Goal: Task Accomplishment & Management: Use online tool/utility

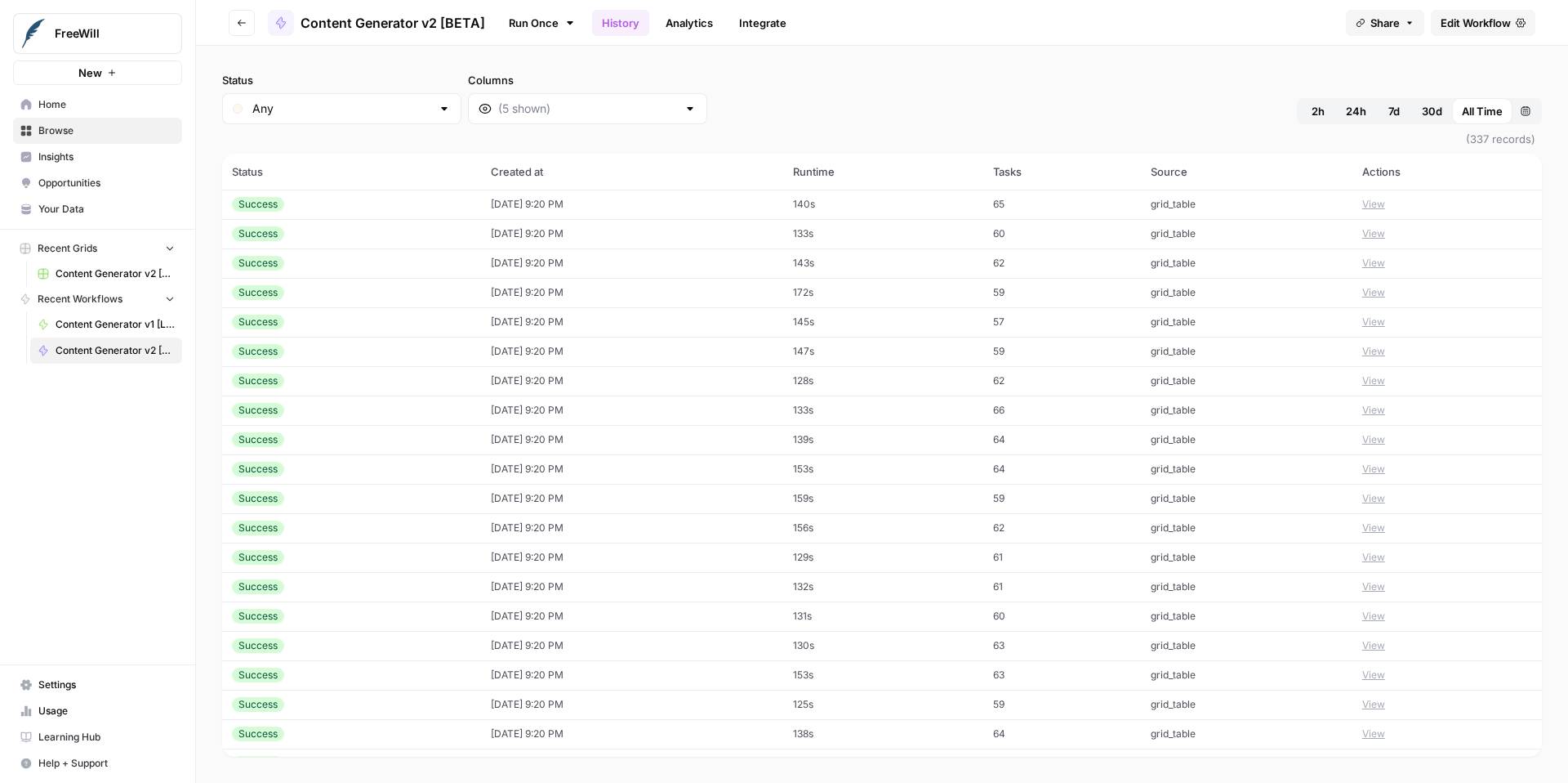
click at [990, 102] on div "Status Any Columns 2h 24h 7d 30d All Time Custom range" at bounding box center [882, 98] width 1320 height 53
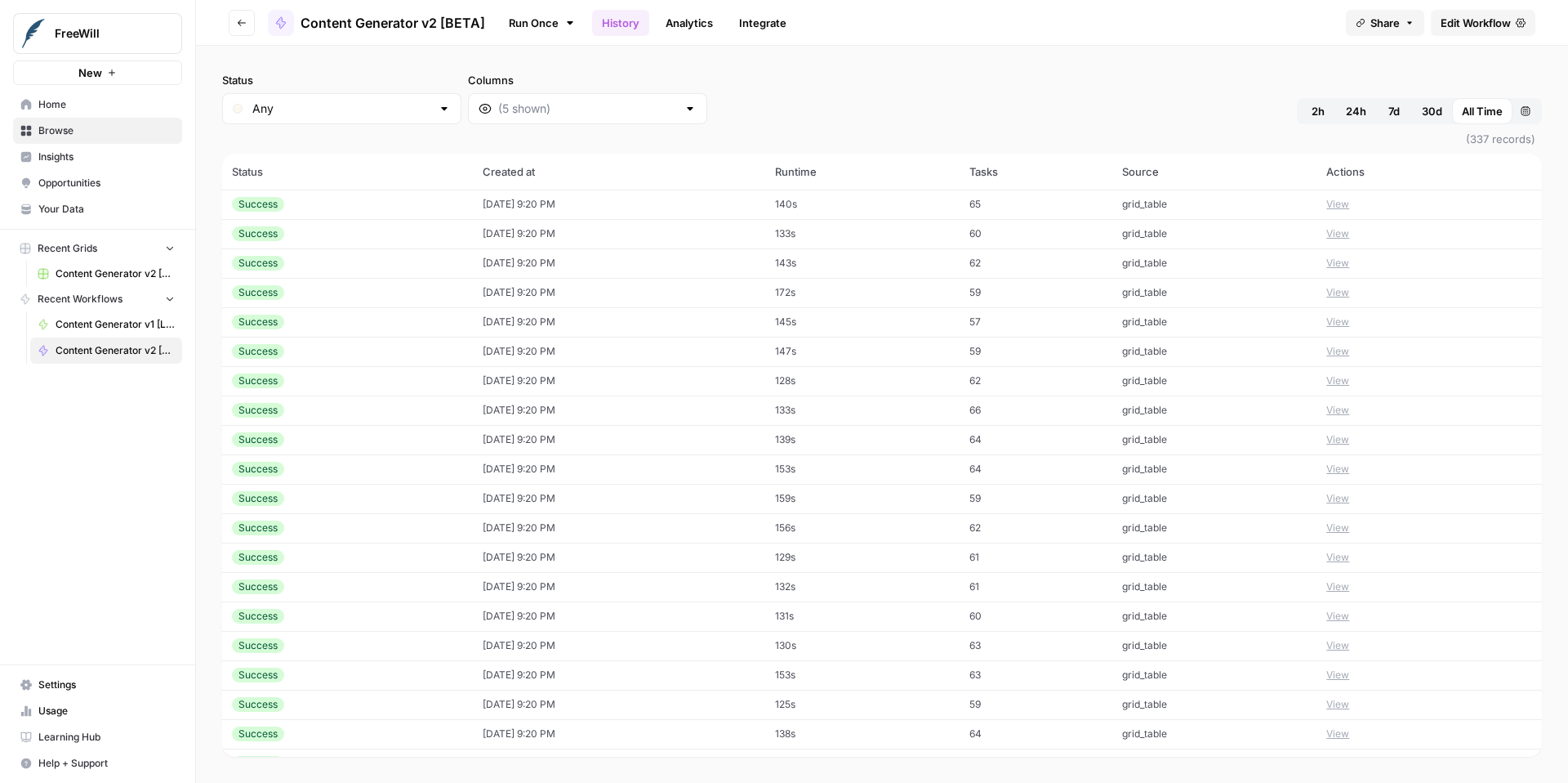
click at [1312, 114] on span "2h" at bounding box center [1318, 110] width 13 height 16
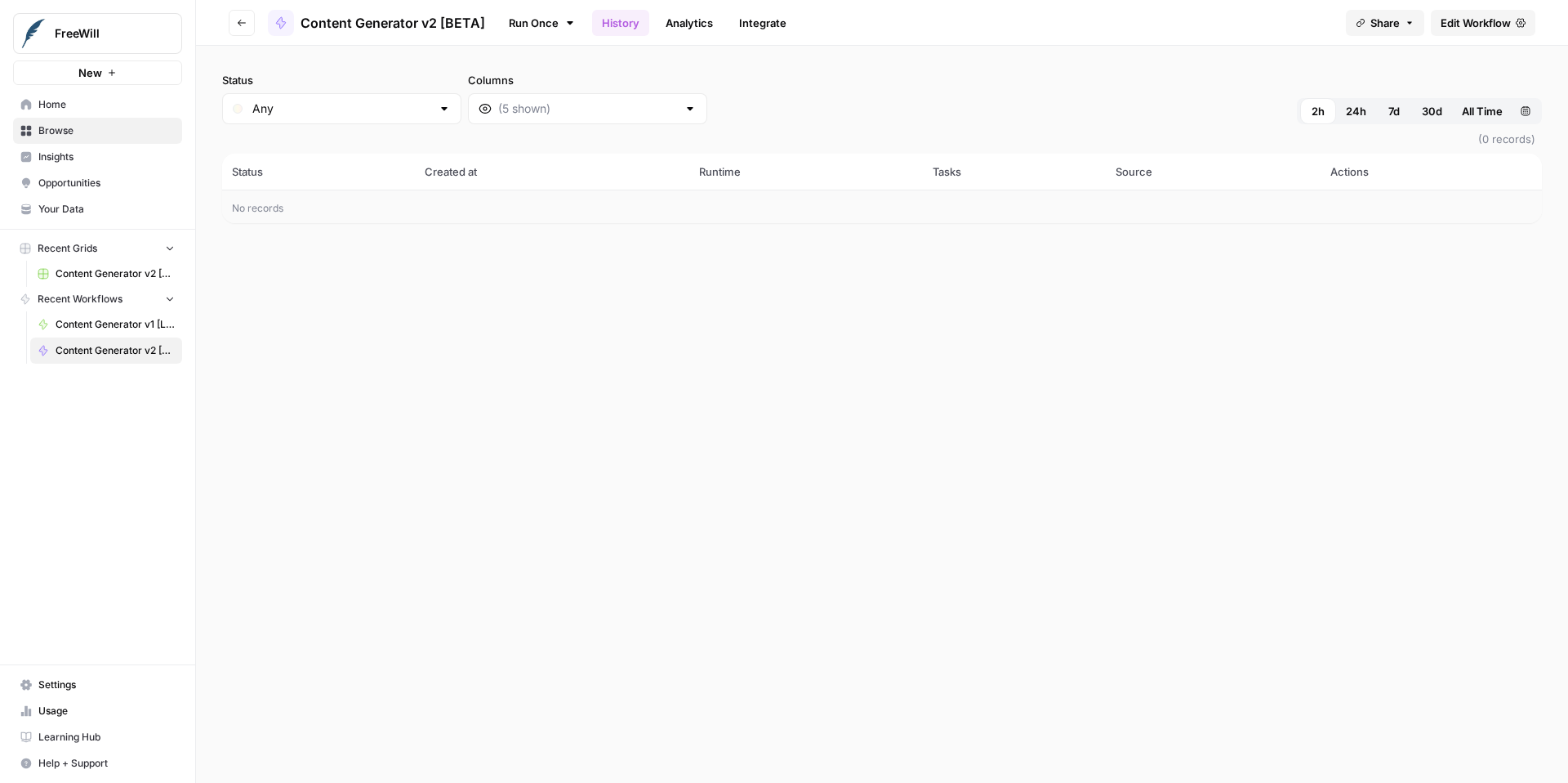
click at [1351, 119] on span "24h" at bounding box center [1355, 110] width 20 height 16
click at [1397, 115] on span "7d" at bounding box center [1395, 110] width 11 height 16
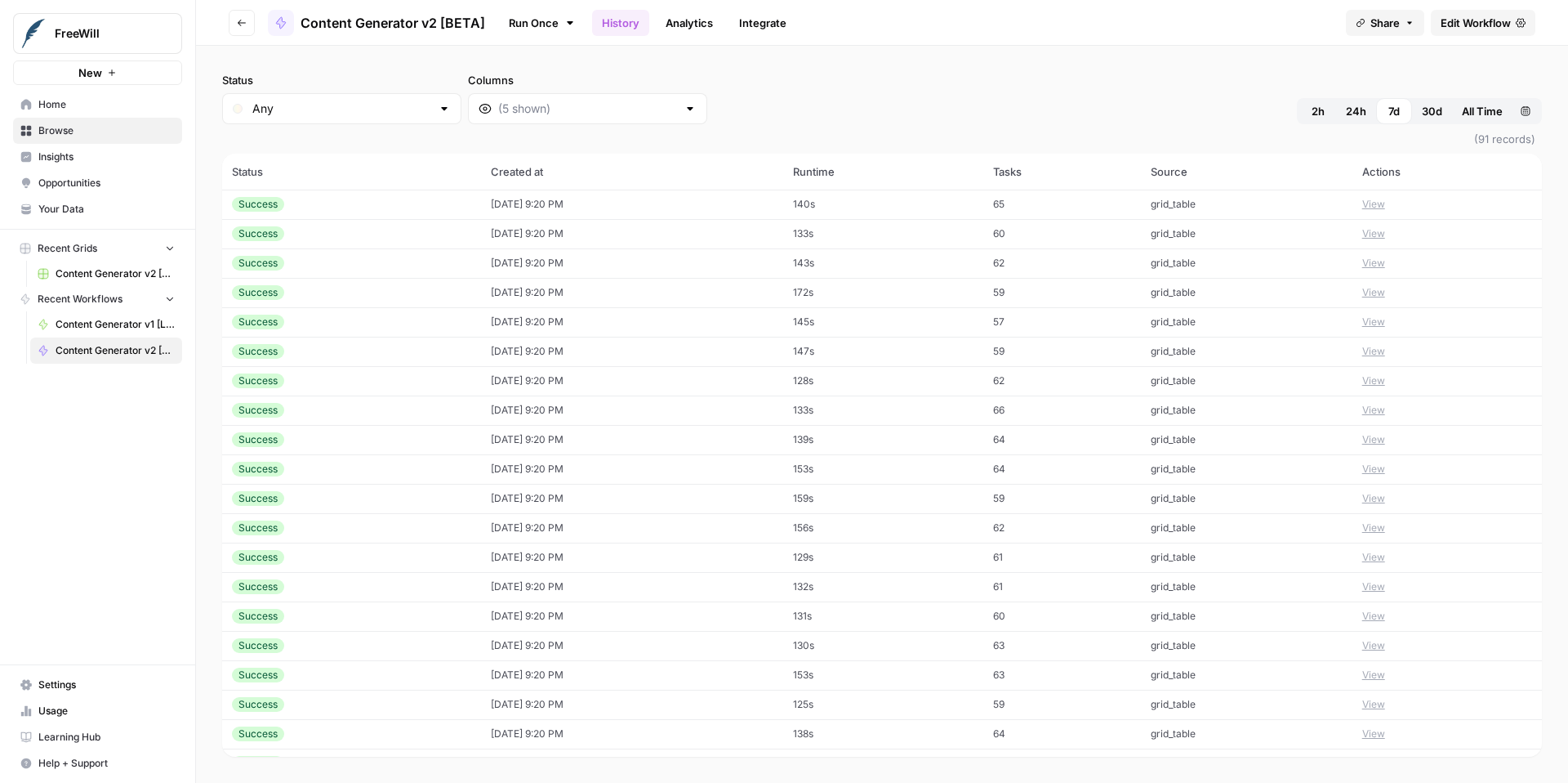
click at [1480, 110] on span "All Time" at bounding box center [1482, 110] width 41 height 16
click at [1461, 22] on span "Edit Workflow" at bounding box center [1475, 22] width 70 height 16
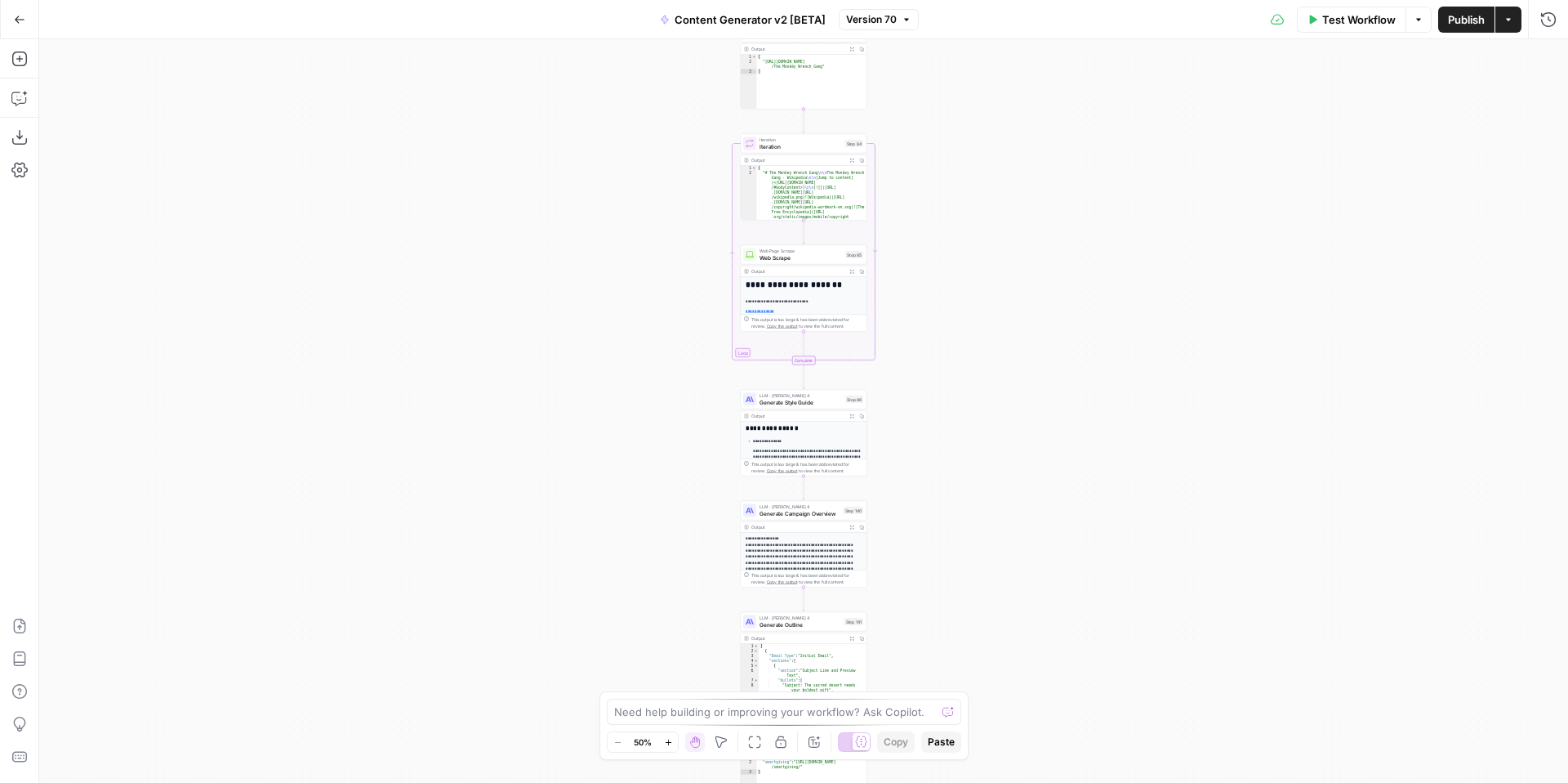
click at [670, 751] on button "Zoom In" at bounding box center [668, 742] width 19 height 19
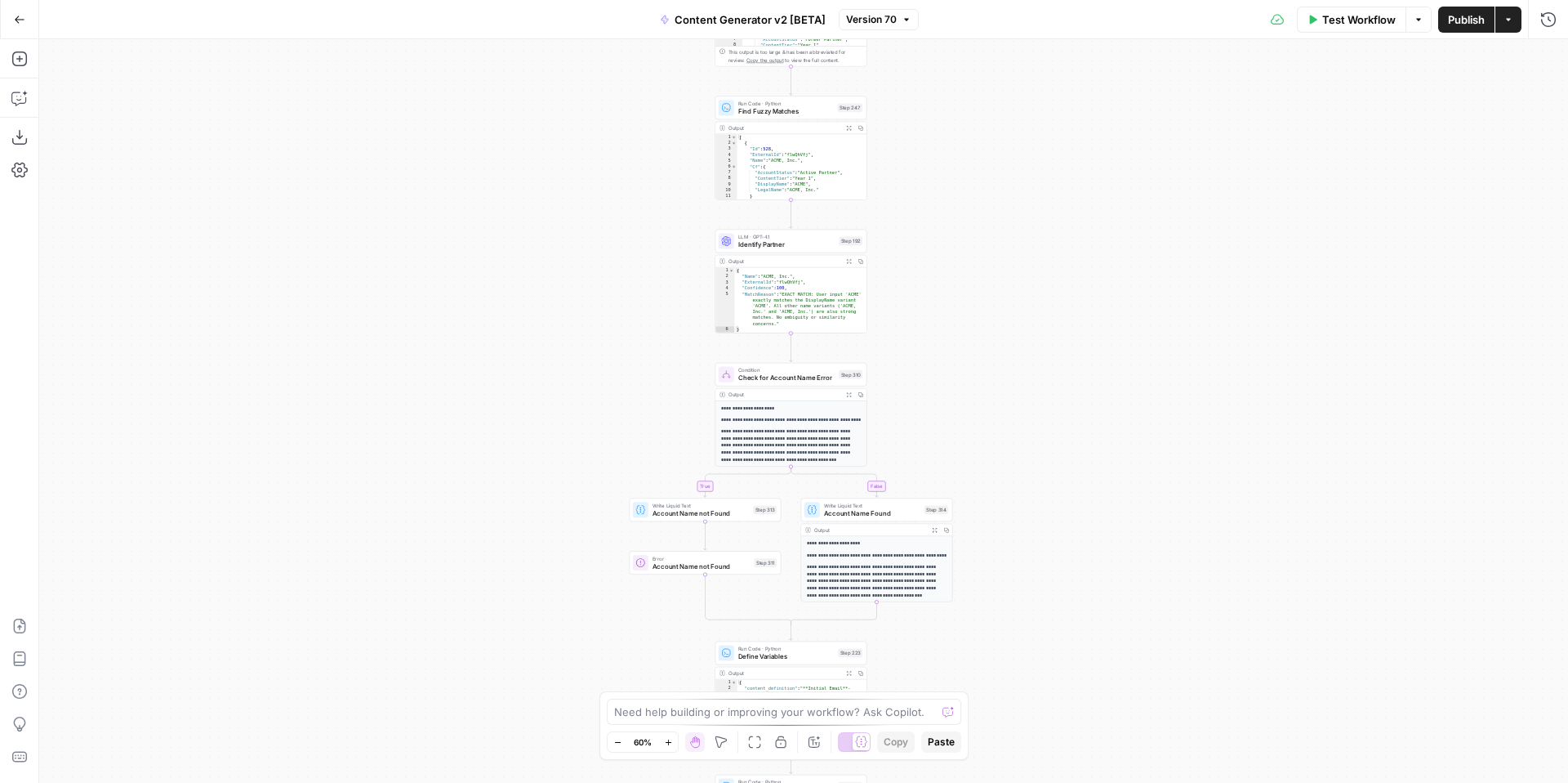
drag, startPoint x: 1076, startPoint y: 390, endPoint x: 1062, endPoint y: 629, distance: 239.4
click at [1063, 629] on div "true false true false true false true false true false Workflow Set Inputs Inpu…" at bounding box center [804, 411] width 1529 height 744
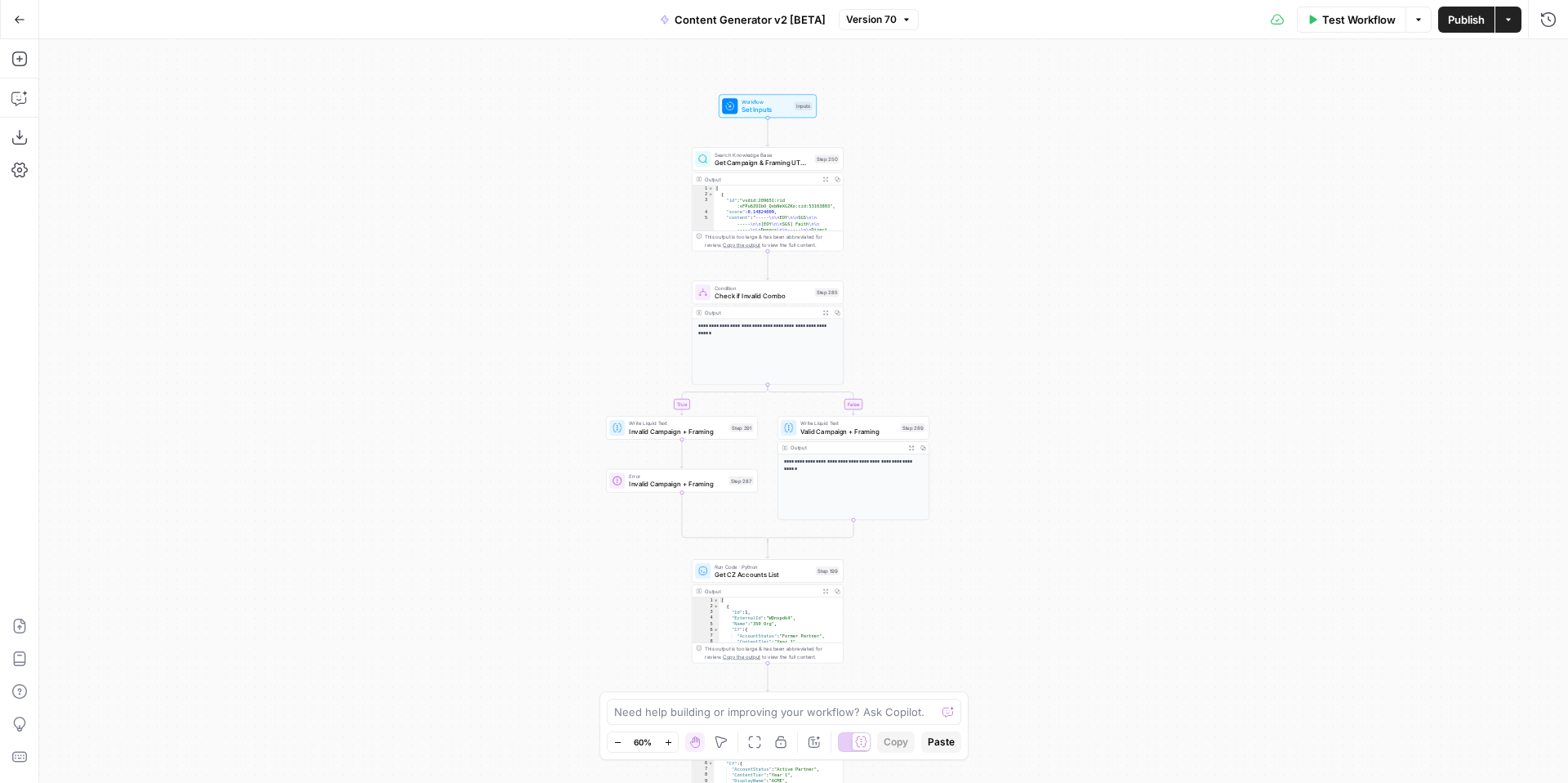
click at [668, 748] on button "Zoom In" at bounding box center [668, 742] width 19 height 19
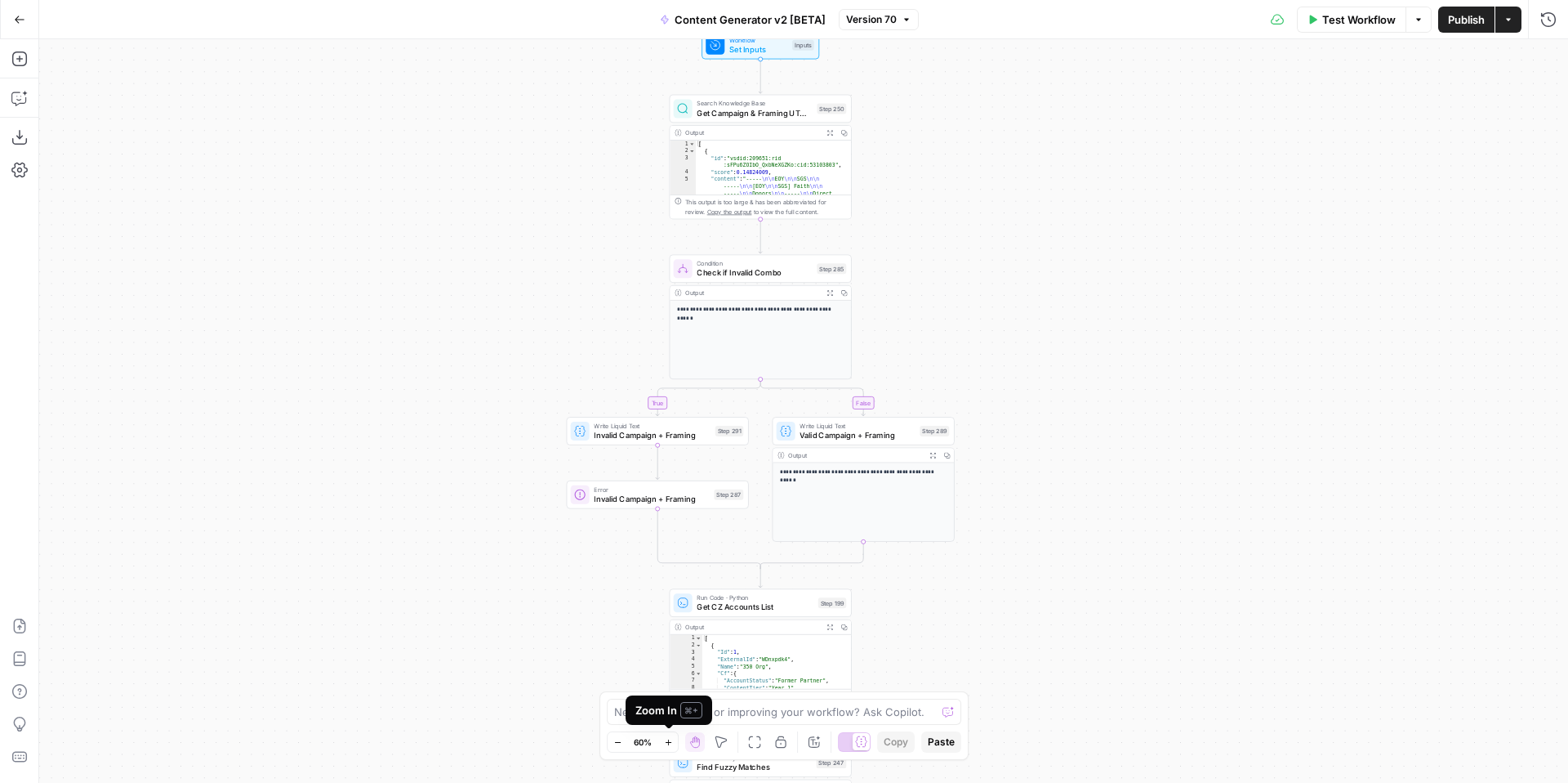
click at [668, 748] on button "Zoom In" at bounding box center [668, 742] width 19 height 19
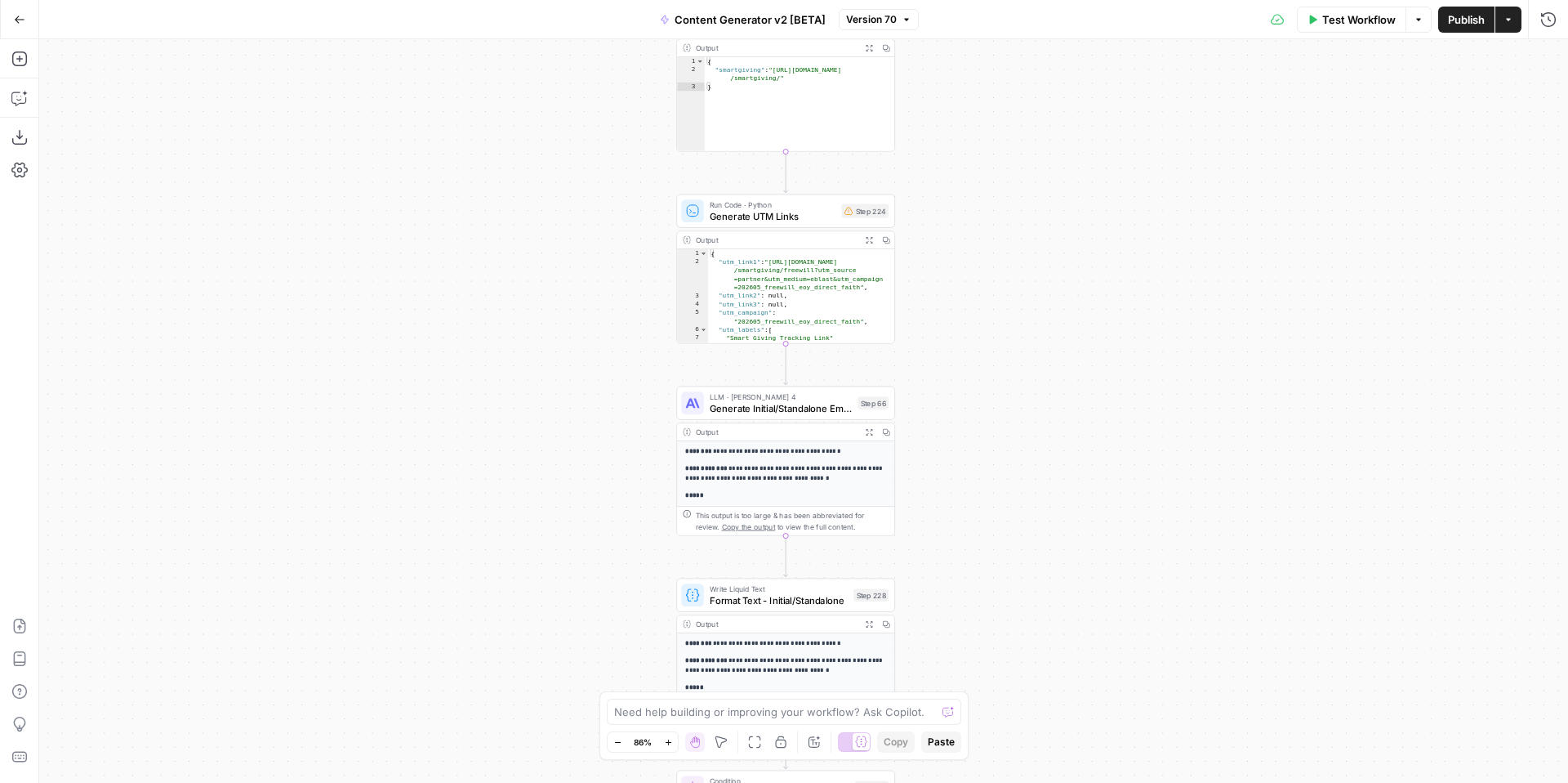
click at [876, 214] on div "Step 224" at bounding box center [864, 211] width 47 height 13
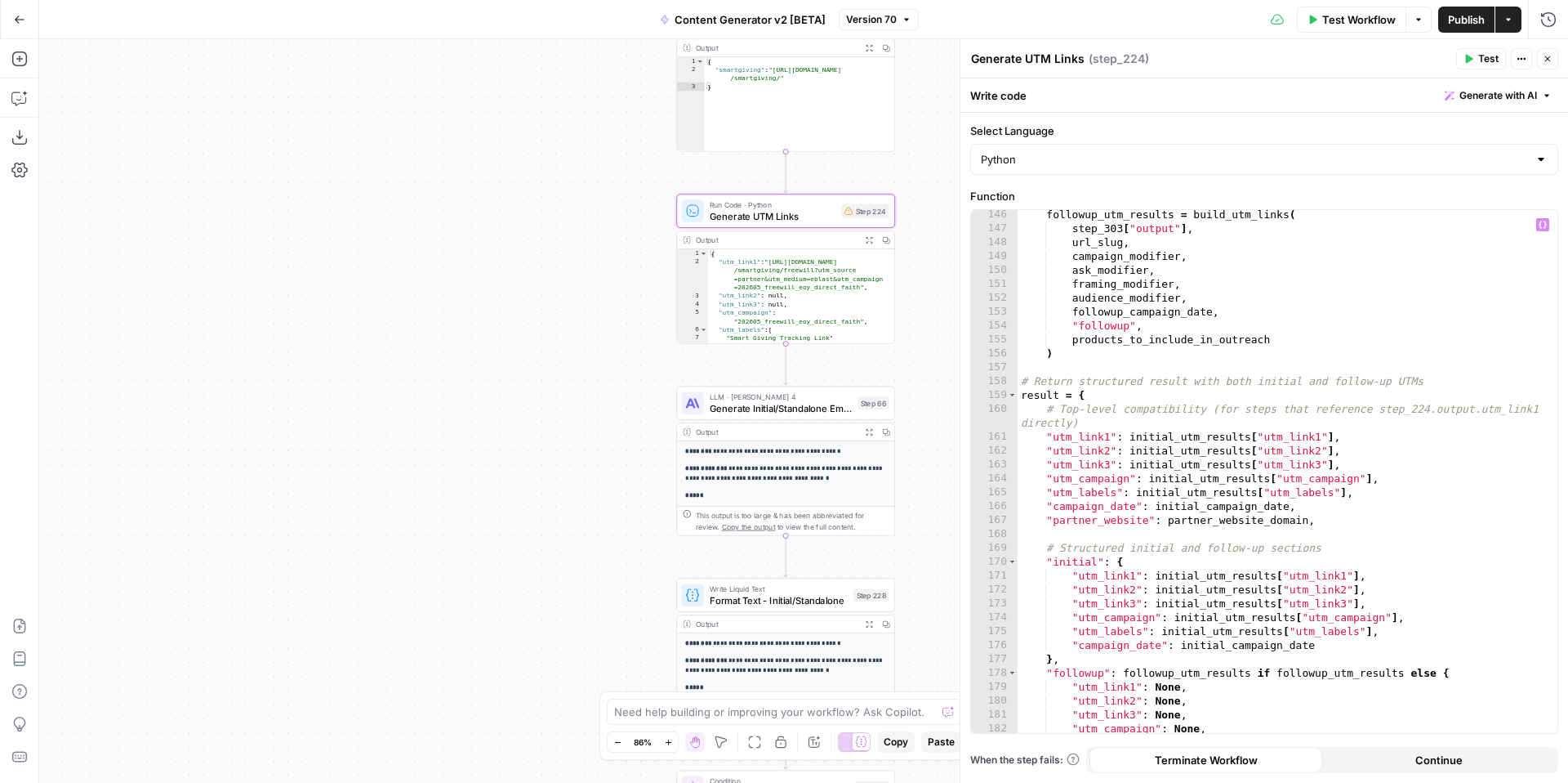
scroll to position [2227, 0]
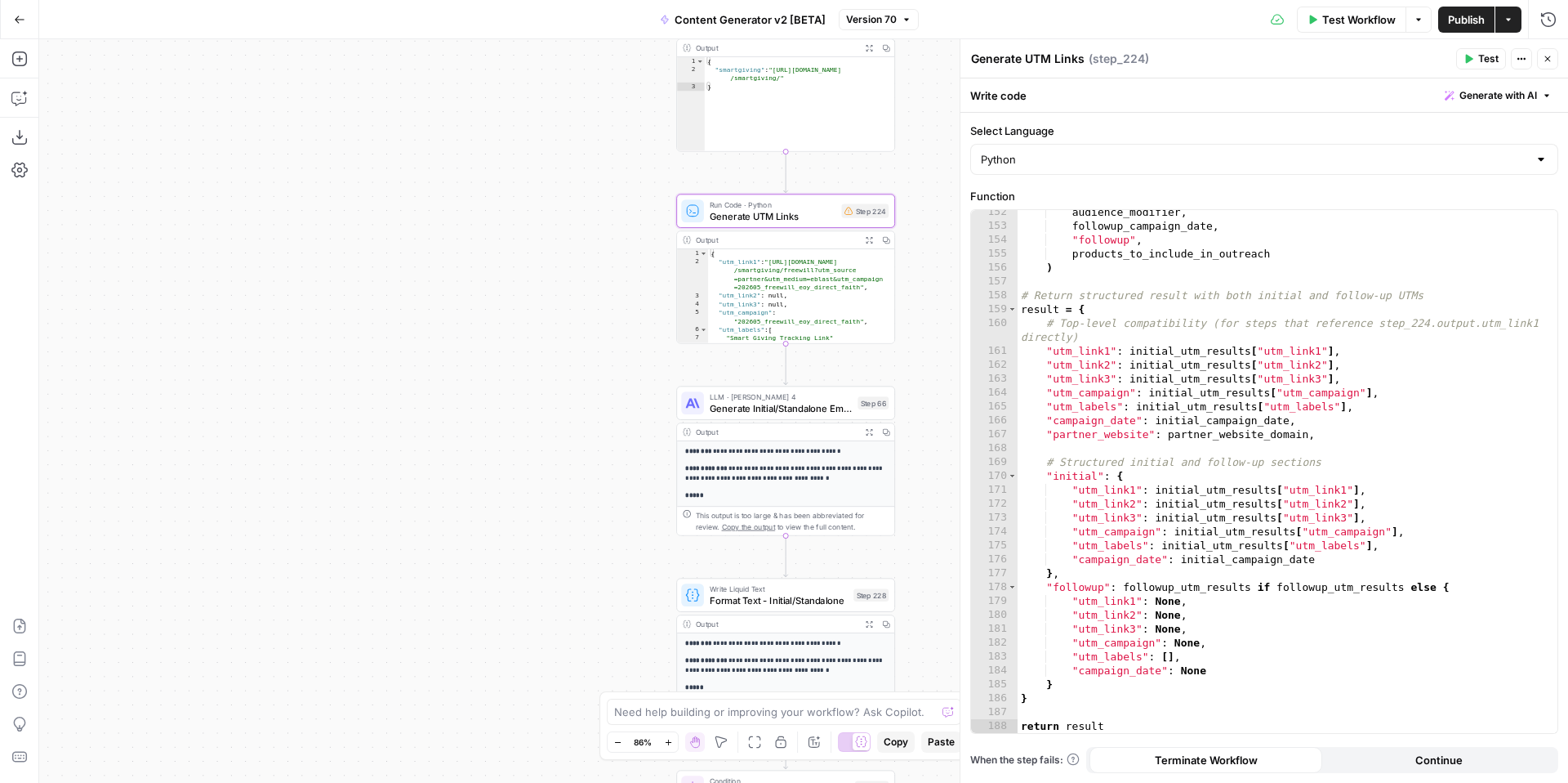
click at [1479, 57] on span "Test" at bounding box center [1488, 58] width 20 height 14
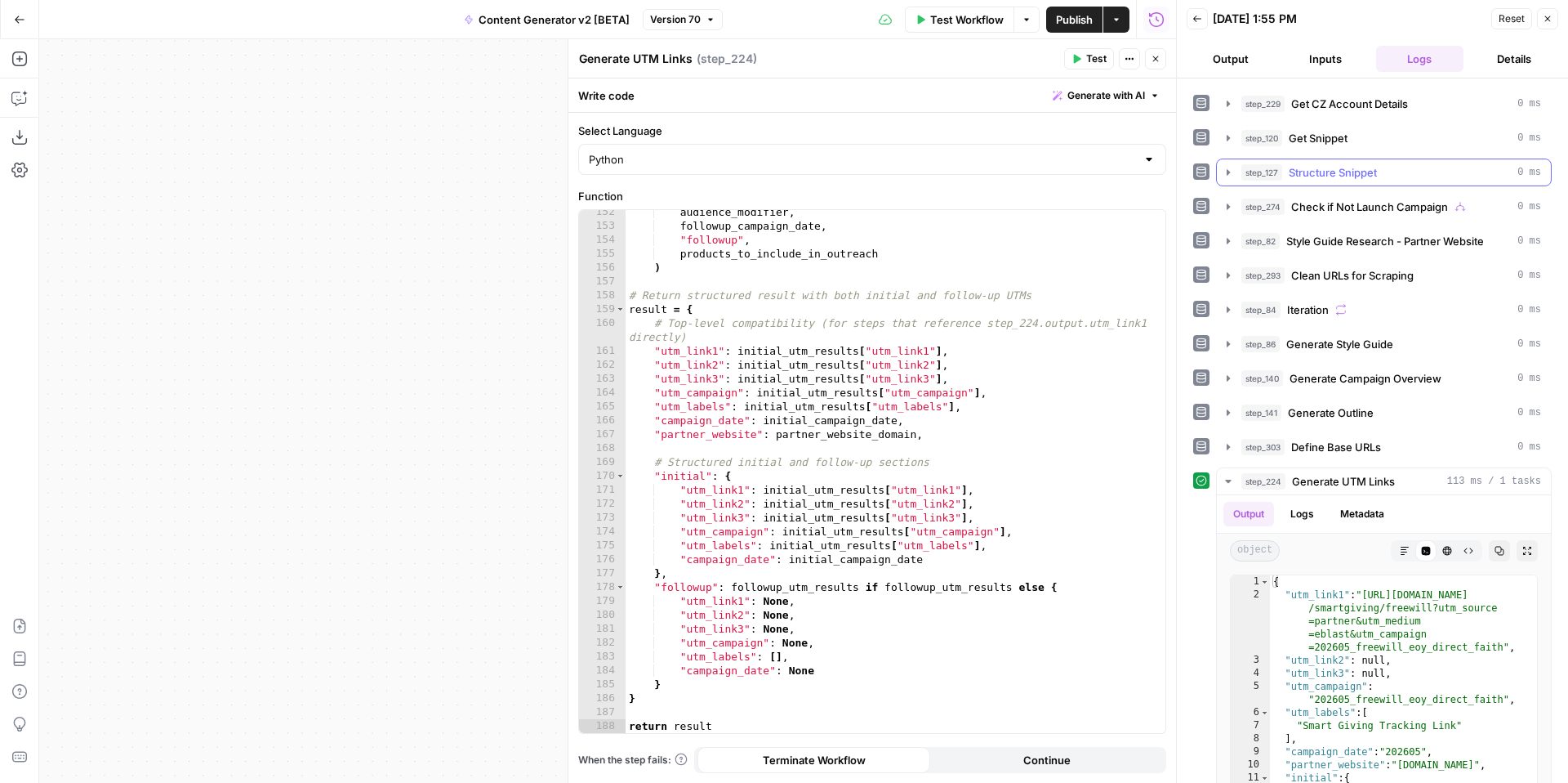
scroll to position [367, 0]
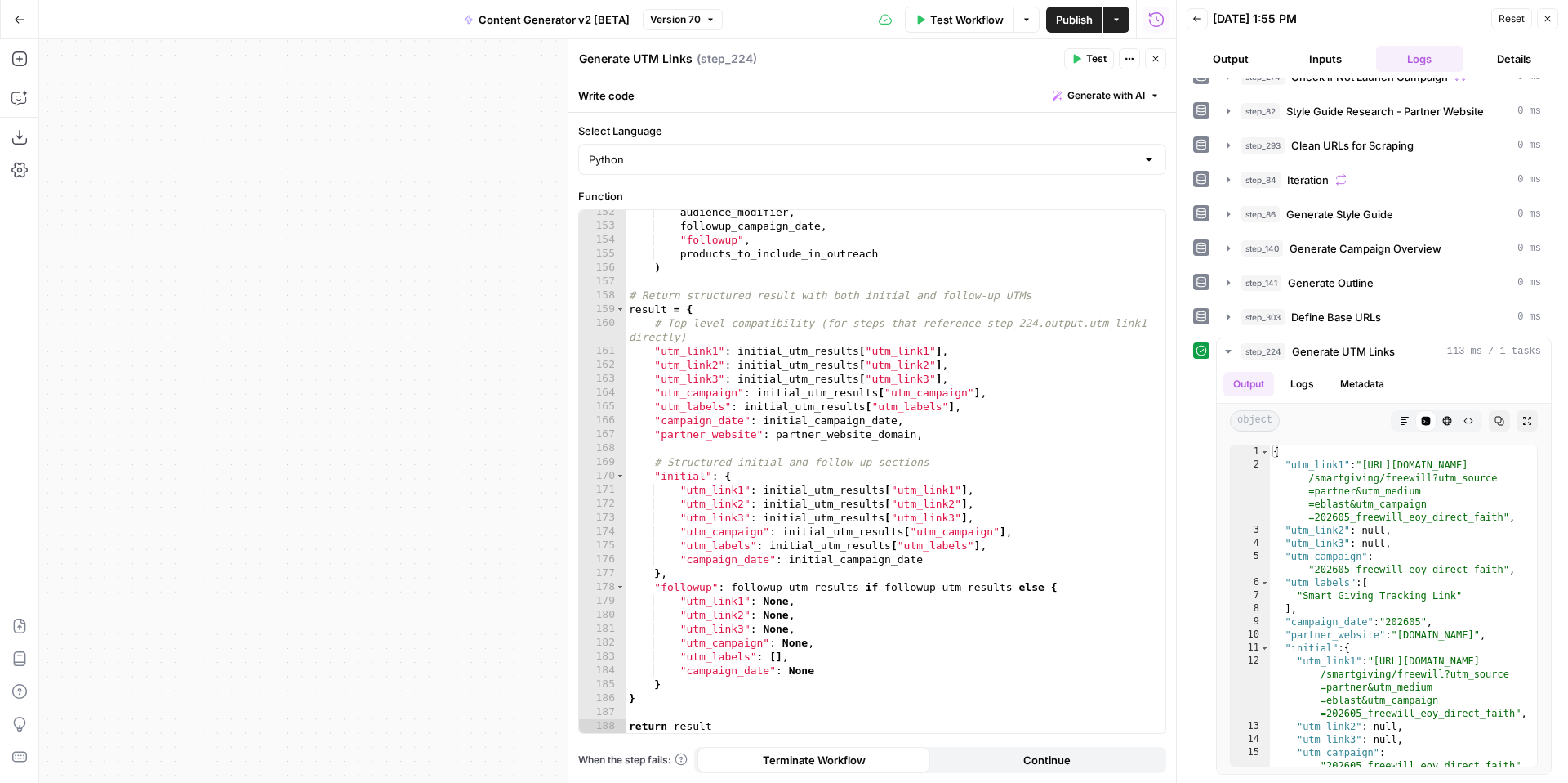
click at [1555, 19] on button "Close" at bounding box center [1548, 19] width 21 height 21
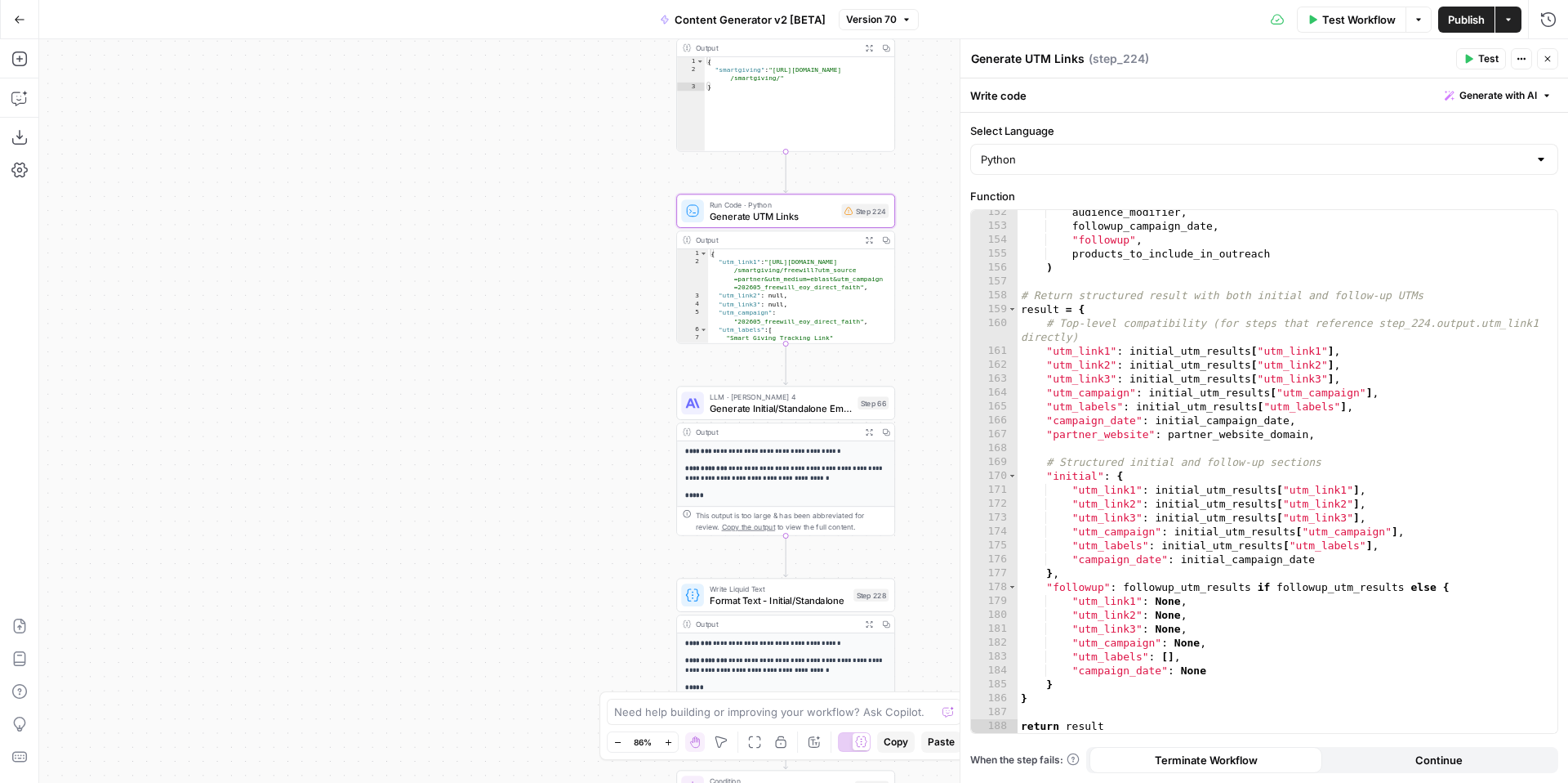
click at [1554, 53] on button "Close" at bounding box center [1548, 58] width 21 height 21
